Goal: Task Accomplishment & Management: Manage account settings

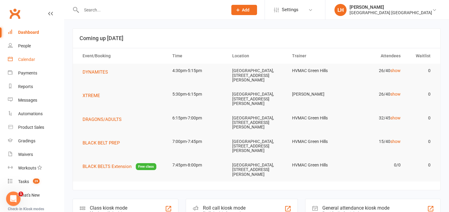
click at [23, 61] on div "Calendar" at bounding box center [26, 59] width 17 height 5
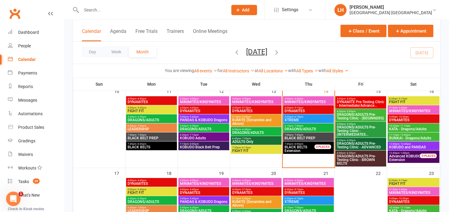
scroll to position [202, 0]
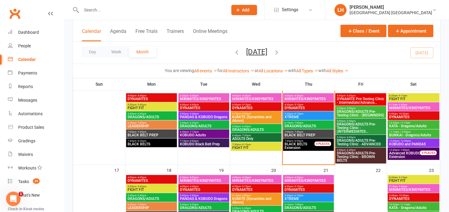
click at [365, 100] on span "DYNAMITE Pre-Testing Clinic - Intermediate/Advance..." at bounding box center [360, 100] width 48 height 7
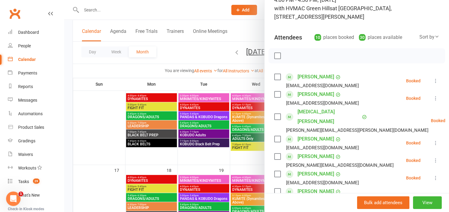
scroll to position [48, 0]
click at [203, 50] on div at bounding box center [256, 106] width 385 height 212
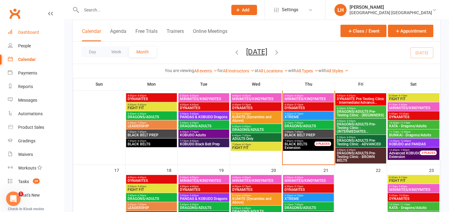
click at [27, 32] on div "Dashboard" at bounding box center [28, 32] width 21 height 5
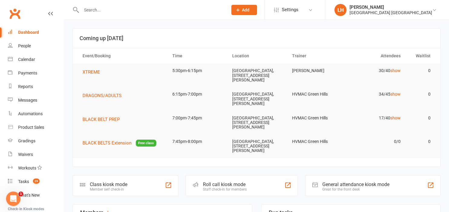
click at [98, 11] on input "text" at bounding box center [151, 10] width 144 height 8
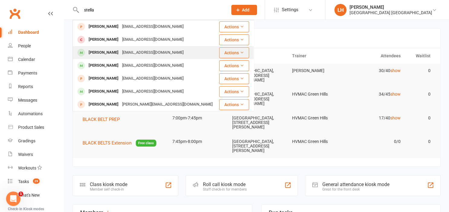
type input "stella"
click at [122, 54] on div "[EMAIL_ADDRESS][DOMAIN_NAME]" at bounding box center [152, 52] width 65 height 9
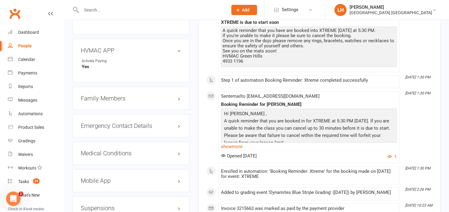
scroll to position [670, 0]
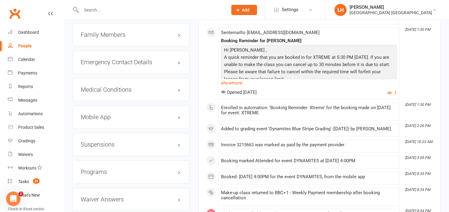
click at [99, 114] on h3 "Mobile App" at bounding box center [131, 117] width 100 height 7
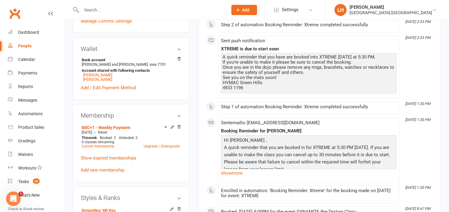
scroll to position [191, 0]
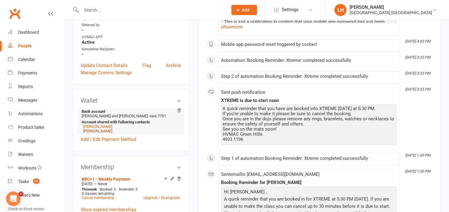
click at [99, 129] on link "[PERSON_NAME]" at bounding box center [97, 131] width 29 height 5
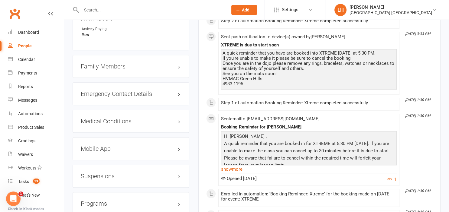
scroll to position [702, 0]
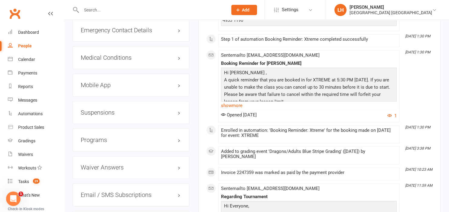
click at [107, 82] on h3 "Mobile App" at bounding box center [131, 85] width 100 height 7
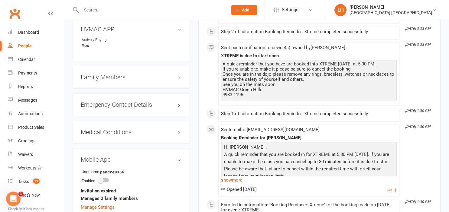
scroll to position [638, 0]
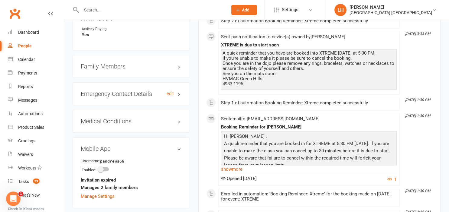
click at [106, 91] on h3 "Emergency Contact Details edit" at bounding box center [131, 94] width 100 height 7
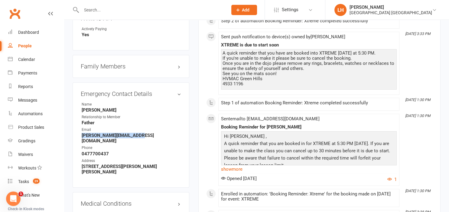
drag, startPoint x: 142, startPoint y: 135, endPoint x: 80, endPoint y: 132, distance: 61.7
click at [80, 132] on div "Emergency Contact Details edit Name [PERSON_NAME] Relationship to Member Father…" at bounding box center [131, 135] width 117 height 105
copy strong "[PERSON_NAME][EMAIL_ADDRESS][DOMAIN_NAME]"
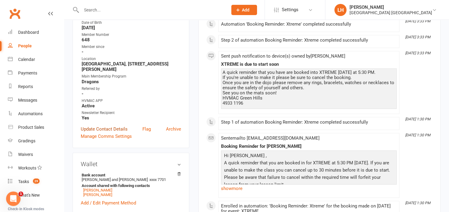
click at [100, 126] on link "Update Contact Details" at bounding box center [104, 129] width 47 height 7
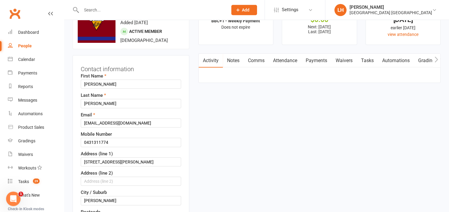
scroll to position [28, 0]
drag, startPoint x: 140, startPoint y: 123, endPoint x: 77, endPoint y: 122, distance: 63.5
click at [128, 126] on input "[EMAIL_ADDRESS][DOMAIN_NAME]" at bounding box center [131, 123] width 100 height 9
drag, startPoint x: 118, startPoint y: 123, endPoint x: 78, endPoint y: 121, distance: 39.9
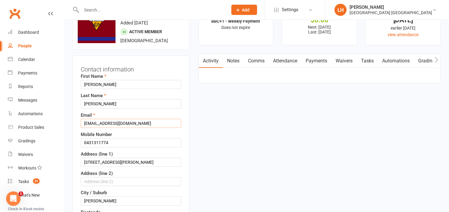
click at [81, 121] on input "[EMAIL_ADDRESS][DOMAIN_NAME]" at bounding box center [131, 123] width 100 height 9
paste input "[PERSON_NAME].a_1987"
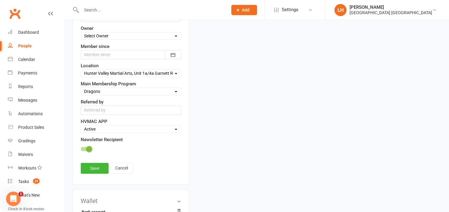
scroll to position [284, 0]
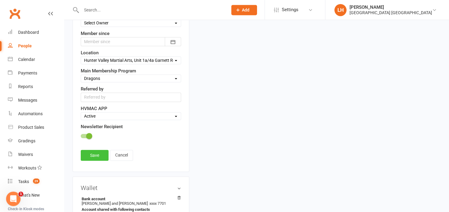
type input "[PERSON_NAME][EMAIL_ADDRESS][DOMAIN_NAME]"
click at [95, 155] on link "Save" at bounding box center [95, 155] width 28 height 11
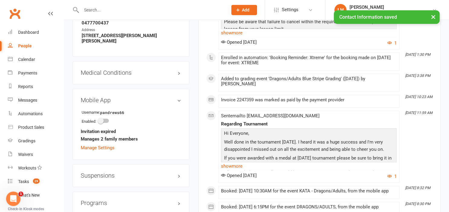
scroll to position [826, 0]
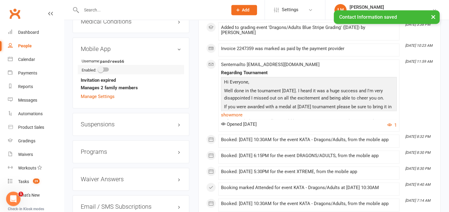
click at [101, 66] on span at bounding box center [101, 69] width 6 height 6
click at [99, 69] on input "checkbox" at bounding box center [99, 69] width 0 height 0
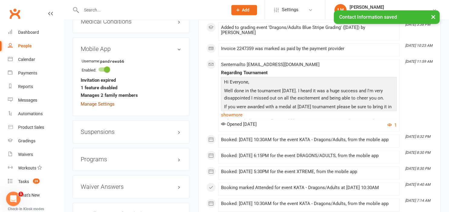
click at [96, 102] on link "Manage Settings" at bounding box center [98, 104] width 34 height 5
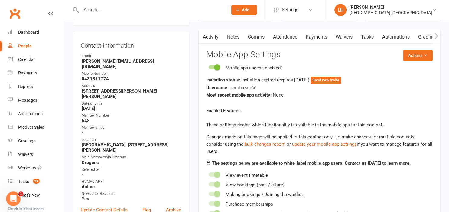
scroll to position [52, 0]
click at [332, 81] on button "Send new invite" at bounding box center [325, 80] width 31 height 7
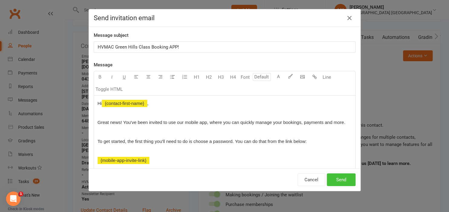
click at [340, 179] on button "Send" at bounding box center [341, 180] width 29 height 13
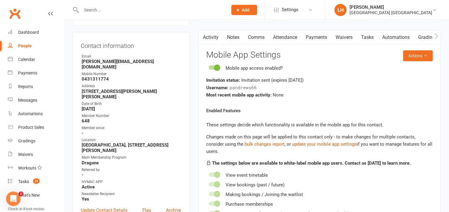
scroll to position [20, 0]
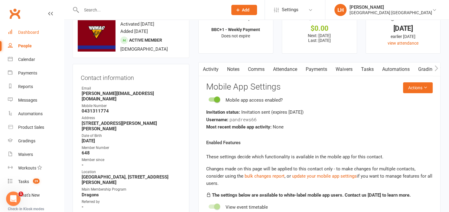
click at [28, 34] on div "Dashboard" at bounding box center [28, 32] width 21 height 5
